Goal: Navigation & Orientation: Find specific page/section

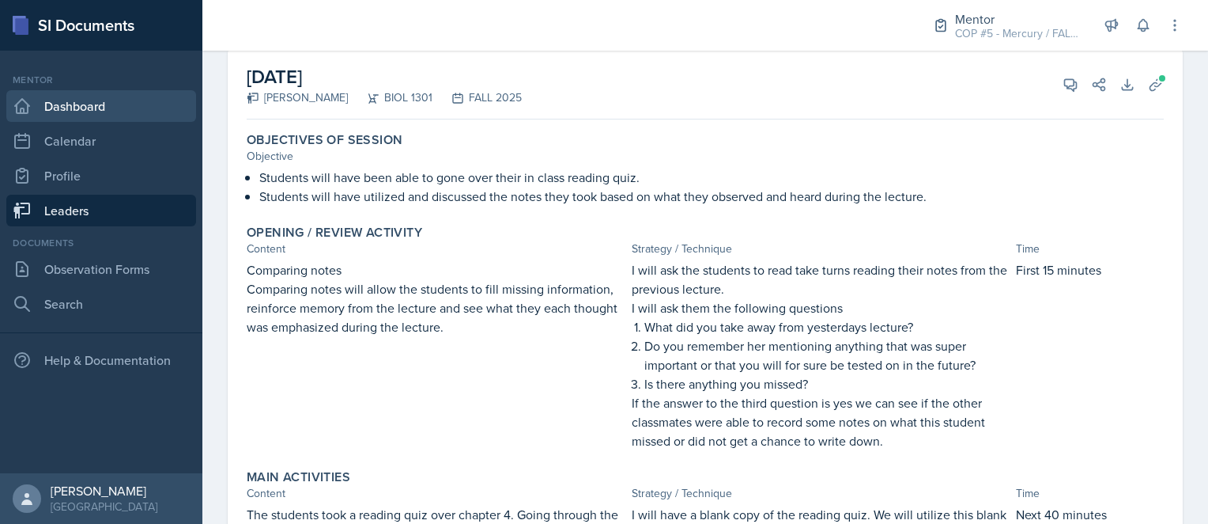
click at [93, 115] on link "Dashboard" at bounding box center [101, 106] width 190 height 32
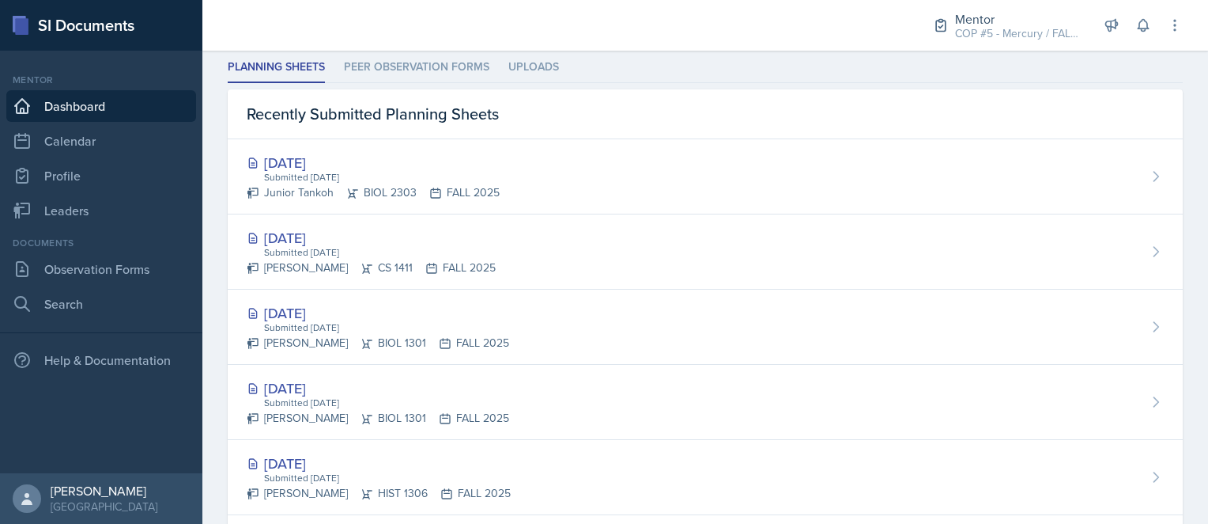
scroll to position [58, 0]
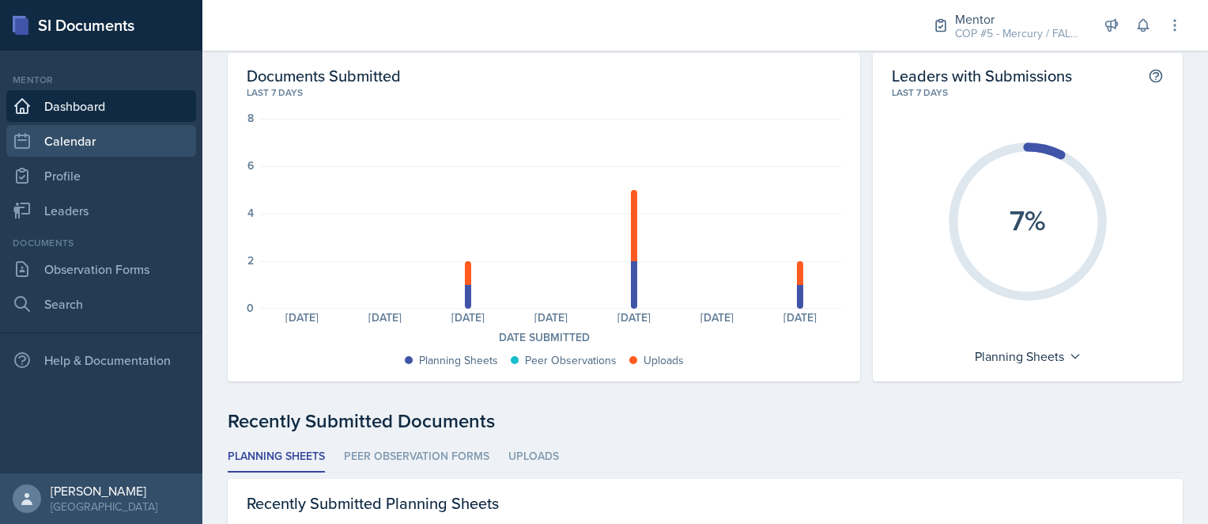
click at [76, 134] on link "Calendar" at bounding box center [101, 141] width 190 height 32
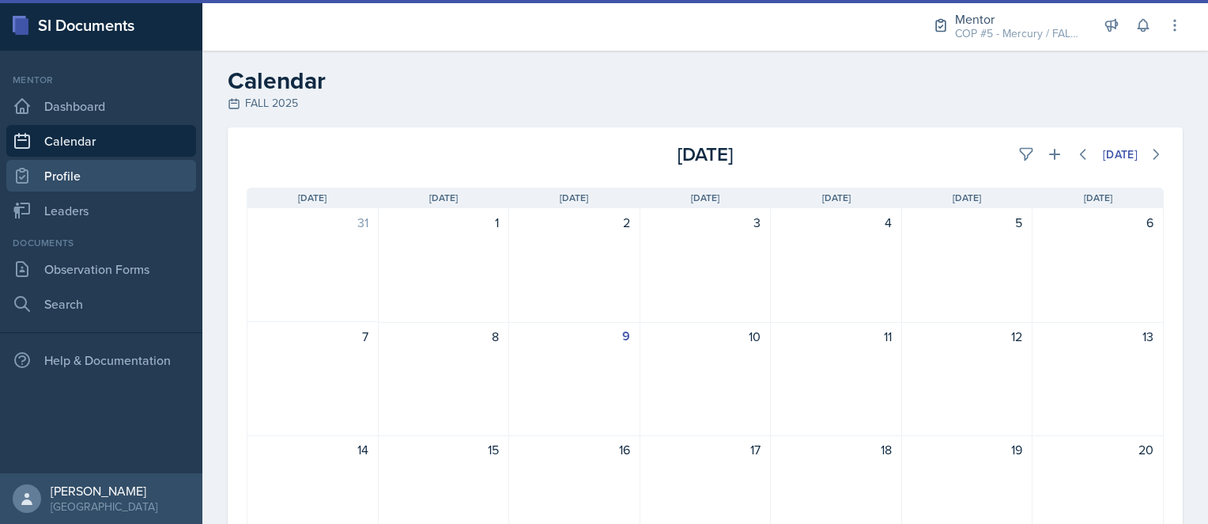
click at [101, 187] on link "Profile" at bounding box center [101, 176] width 190 height 32
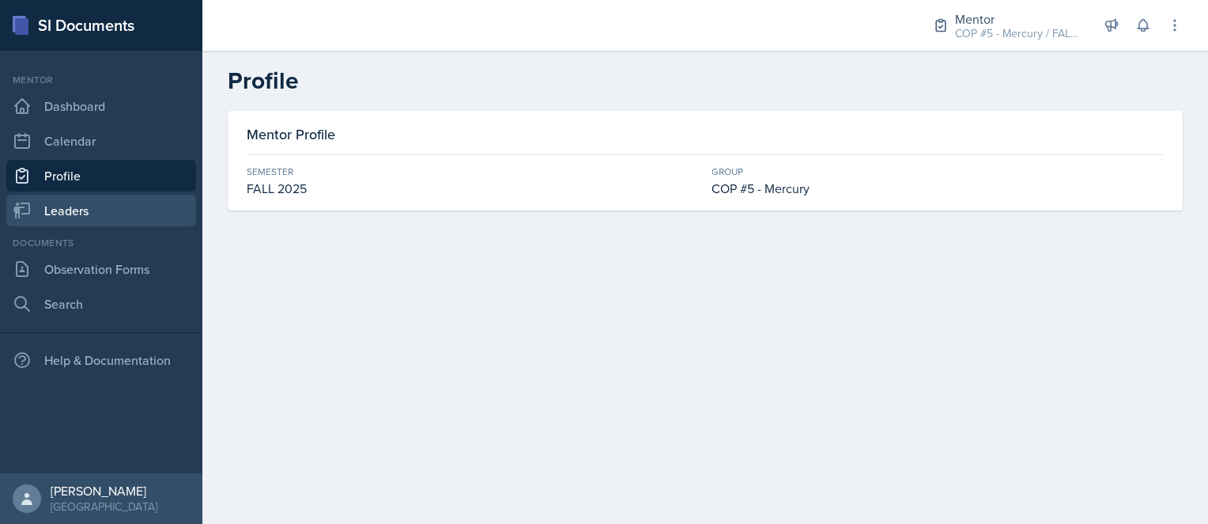
click at [118, 221] on link "Leaders" at bounding box center [101, 211] width 190 height 32
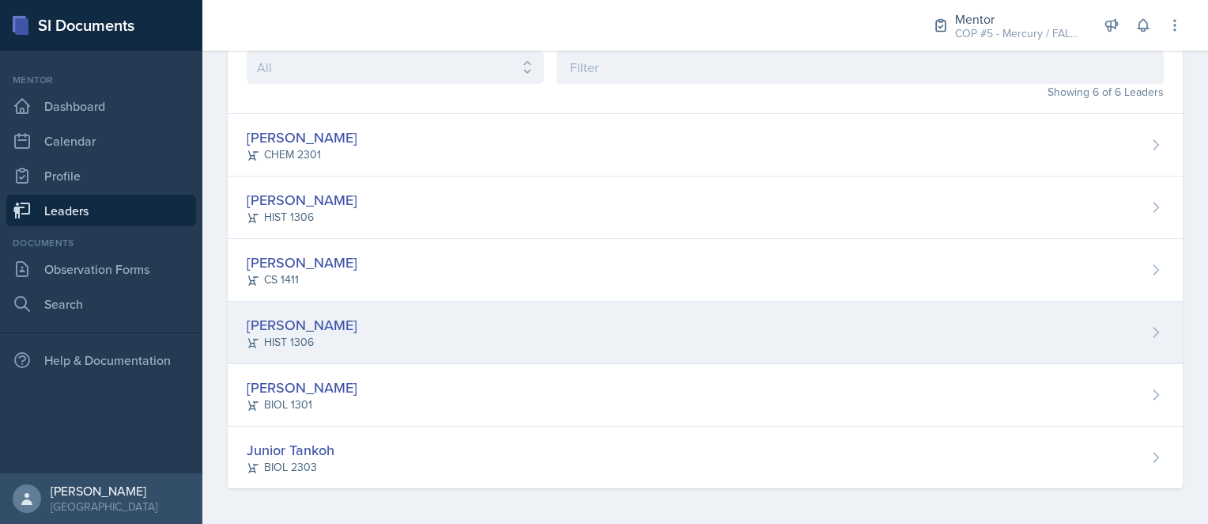
scroll to position [93, 0]
click at [386, 323] on div "[PERSON_NAME] HIST 1306" at bounding box center [705, 332] width 955 height 62
